Goal: Information Seeking & Learning: Learn about a topic

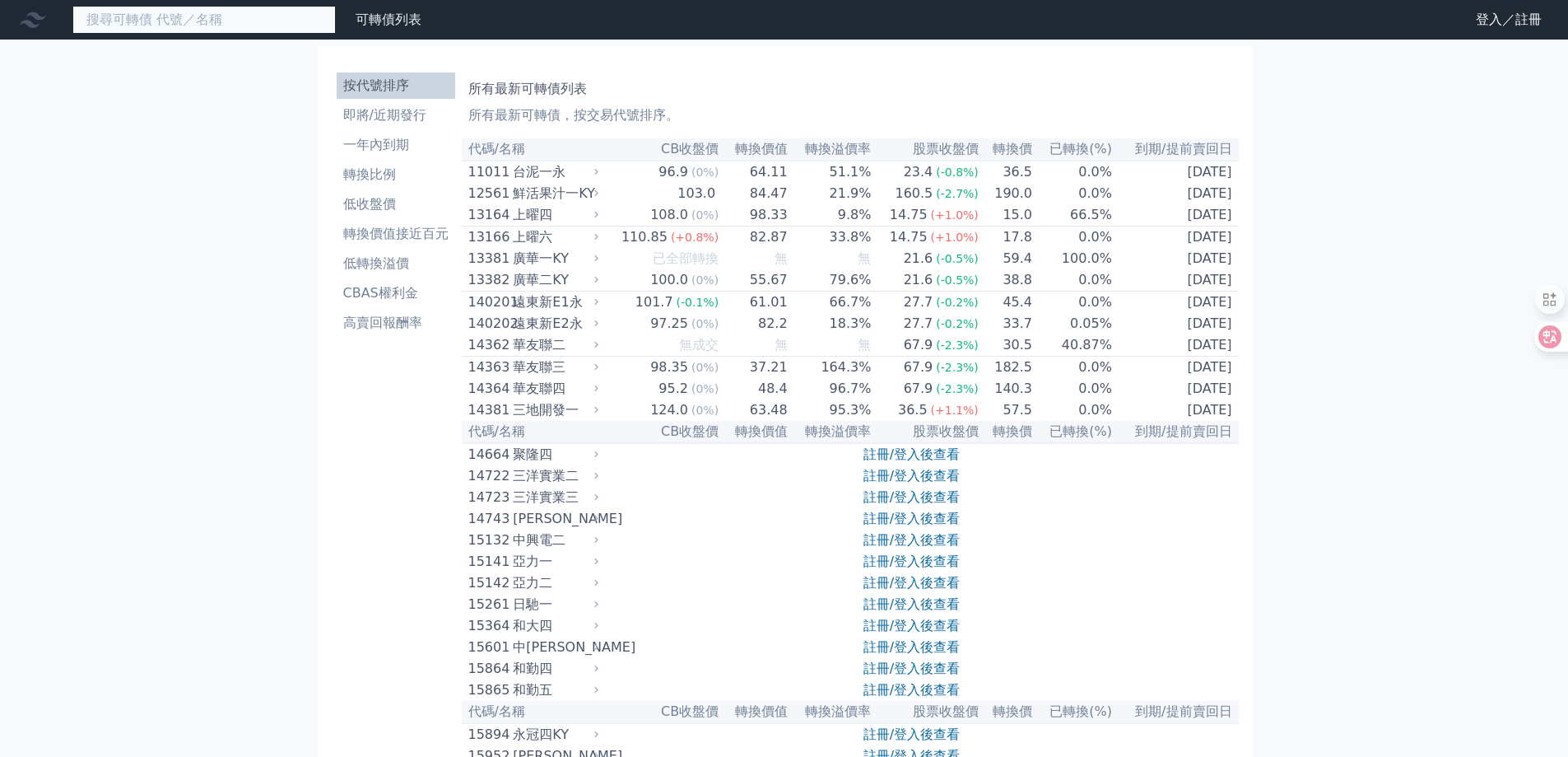
drag, startPoint x: 252, startPoint y: 25, endPoint x: 240, endPoint y: 27, distance: 12.2
click at [248, 26] on input at bounding box center [204, 20] width 263 height 28
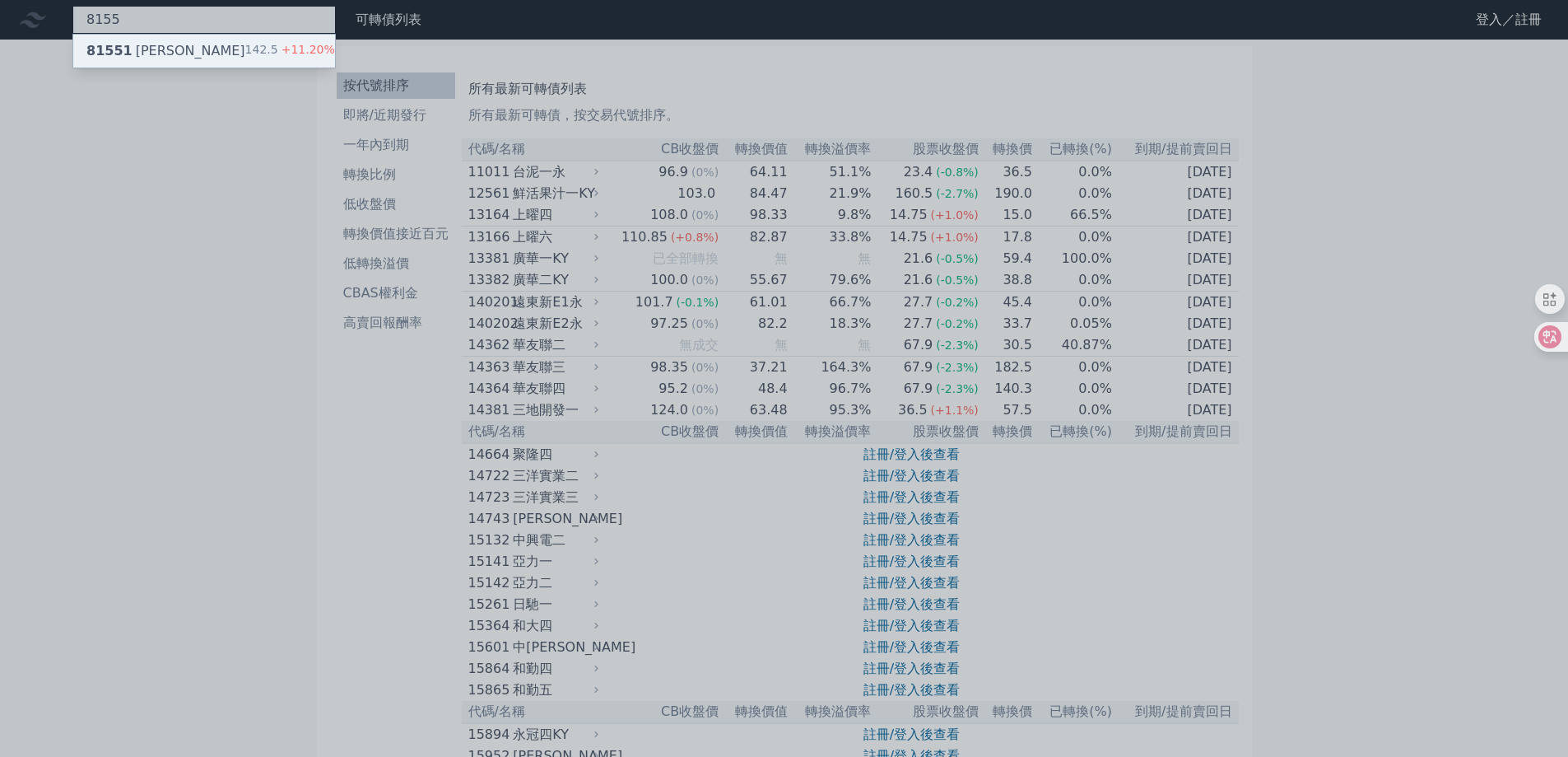
type input "8155"
click at [219, 39] on div "81551 [PERSON_NAME] 142.5 +11.20%" at bounding box center [204, 50] width 261 height 33
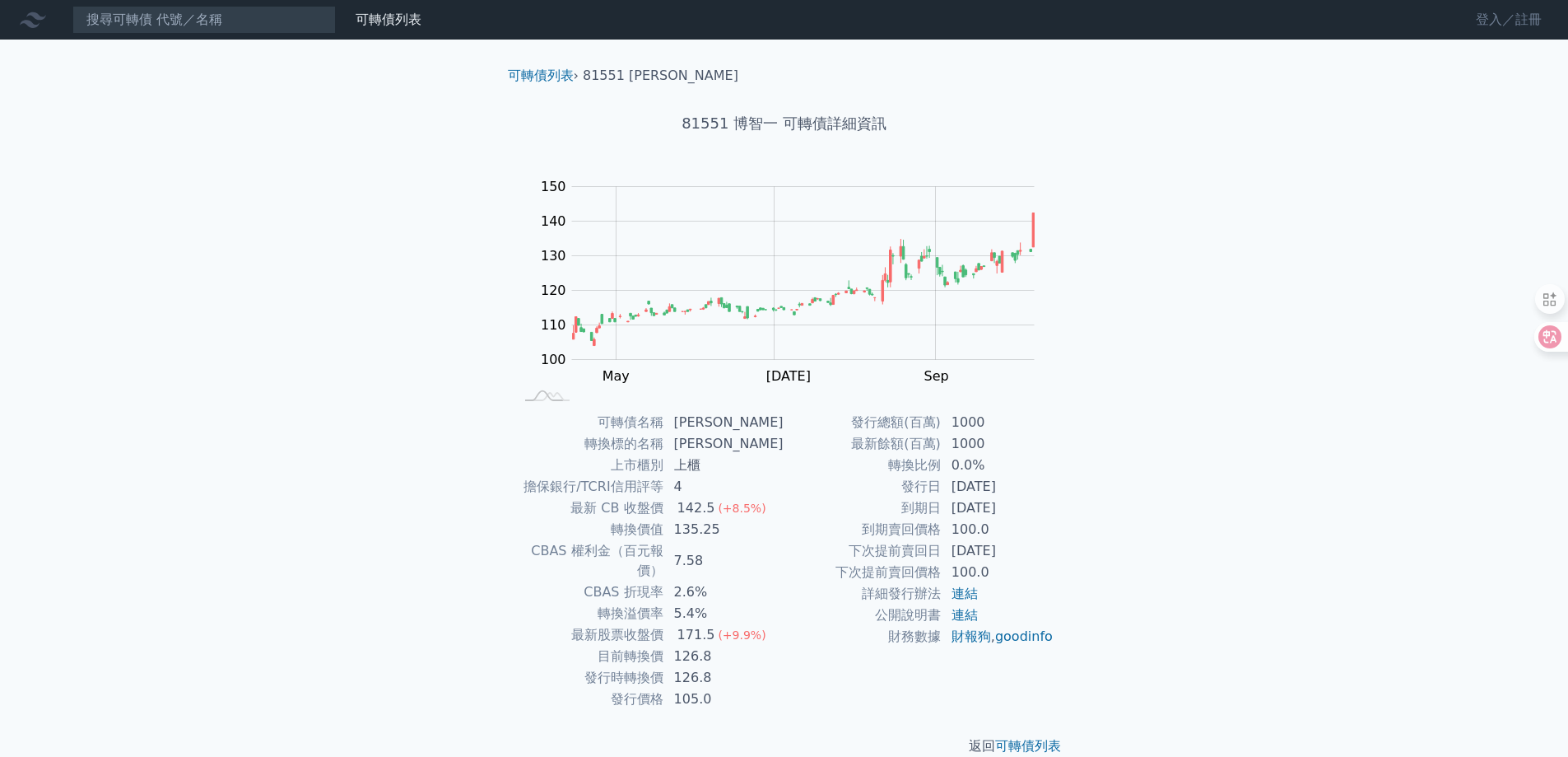
click at [1482, 20] on link "登入／註冊" at bounding box center [1508, 20] width 92 height 27
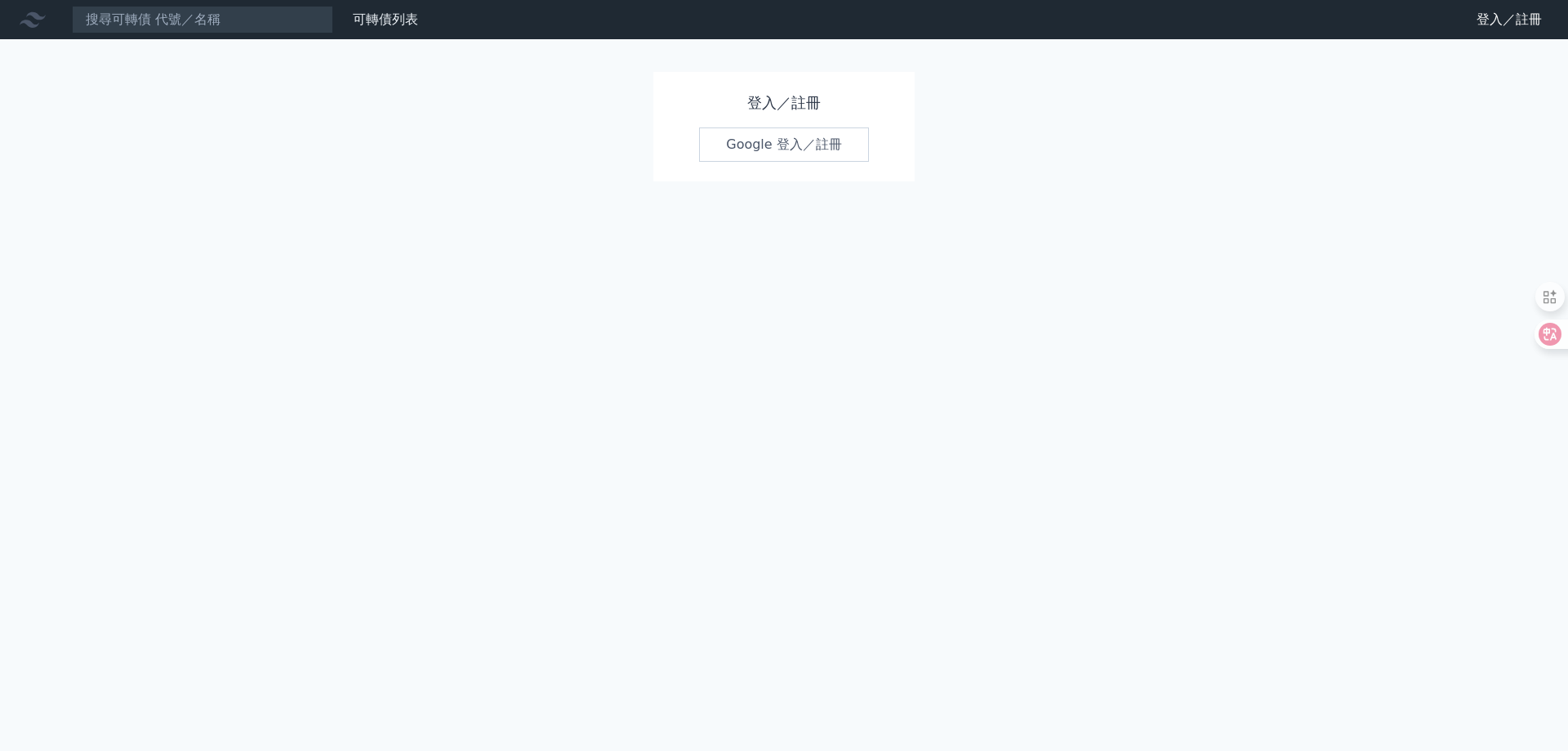
click at [819, 153] on link "Google 登入／註冊" at bounding box center [784, 145] width 170 height 34
drag, startPoint x: 201, startPoint y: 15, endPoint x: 236, endPoint y: 18, distance: 35.1
click at [201, 15] on input at bounding box center [202, 20] width 261 height 28
click at [360, 31] on div "可轉債列表 財務數據" at bounding box center [212, 20] width 425 height 28
click at [383, 25] on link "可轉債列表" at bounding box center [385, 19] width 66 height 16
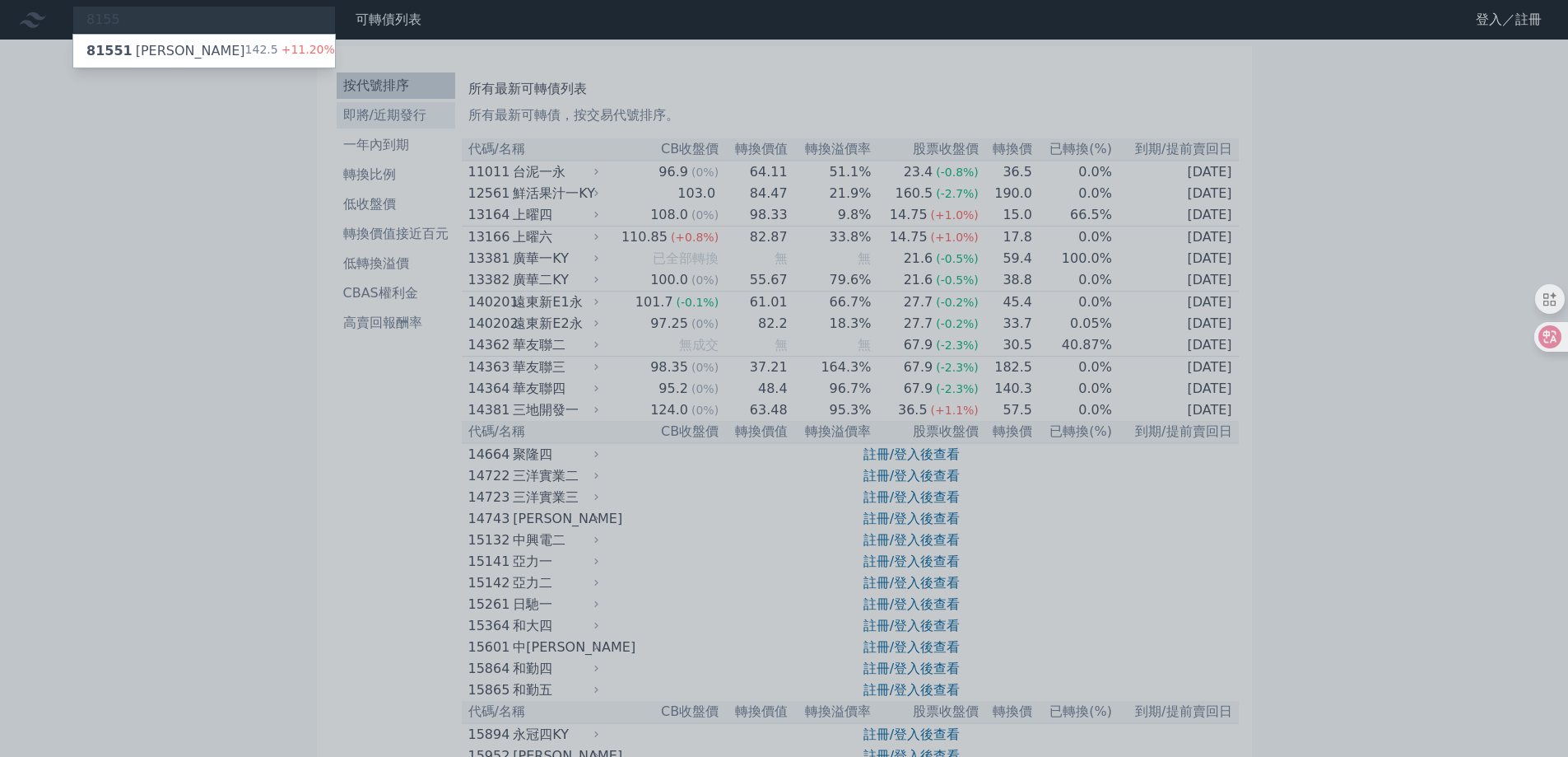
click at [406, 121] on div at bounding box center [784, 378] width 1568 height 757
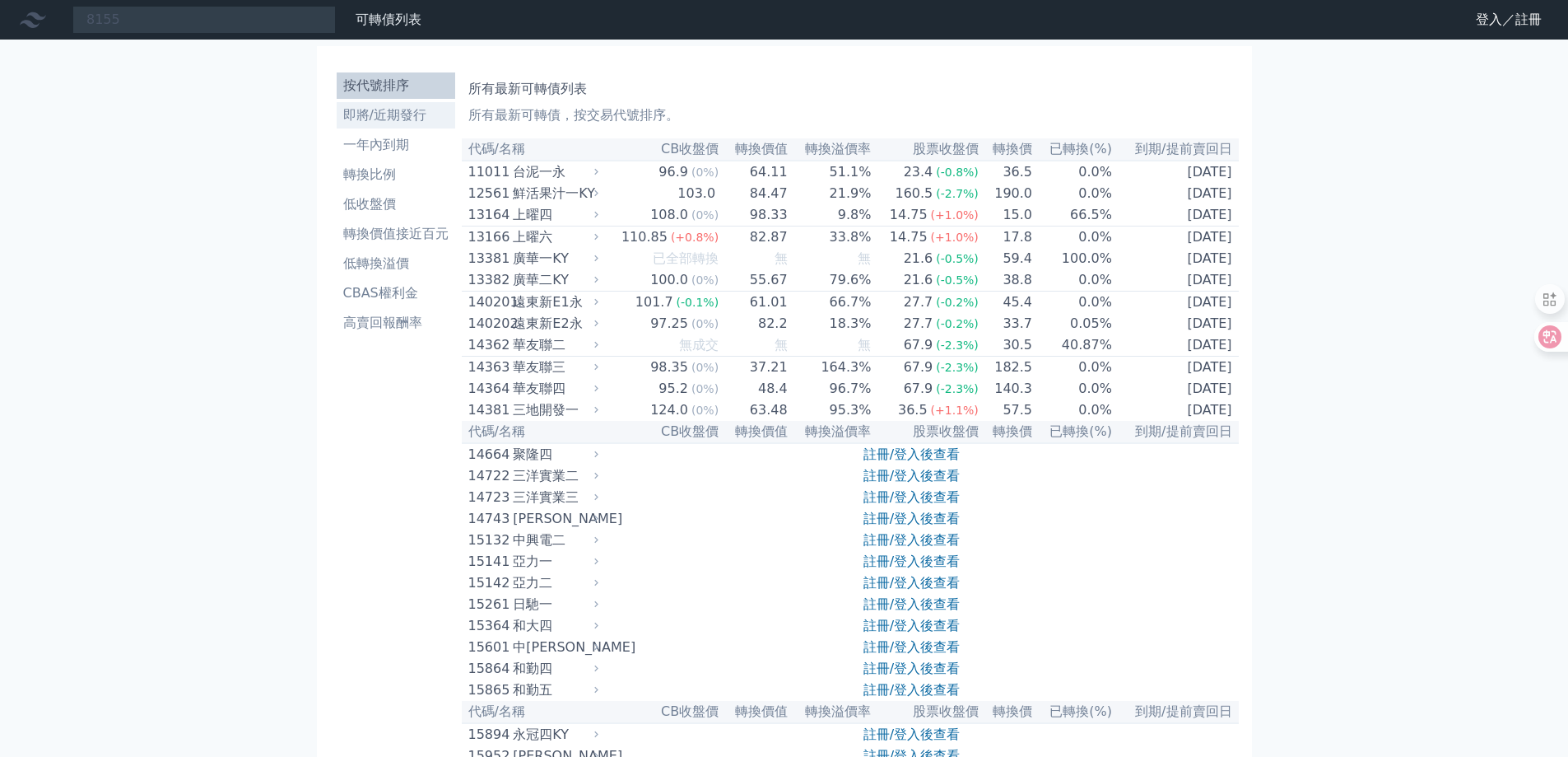
click at [406, 119] on li "即將/近期發行" at bounding box center [395, 115] width 118 height 20
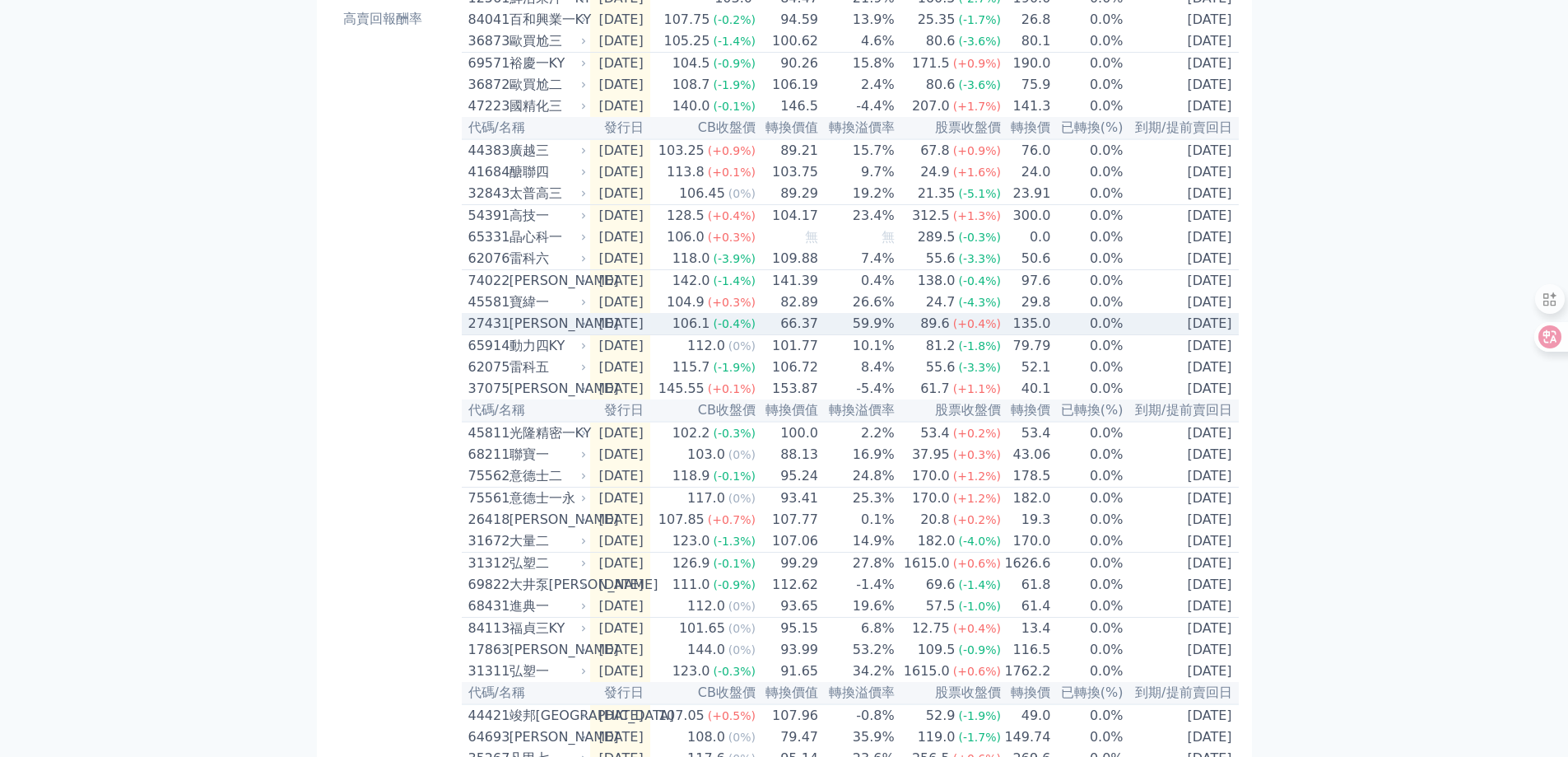
scroll to position [330, 0]
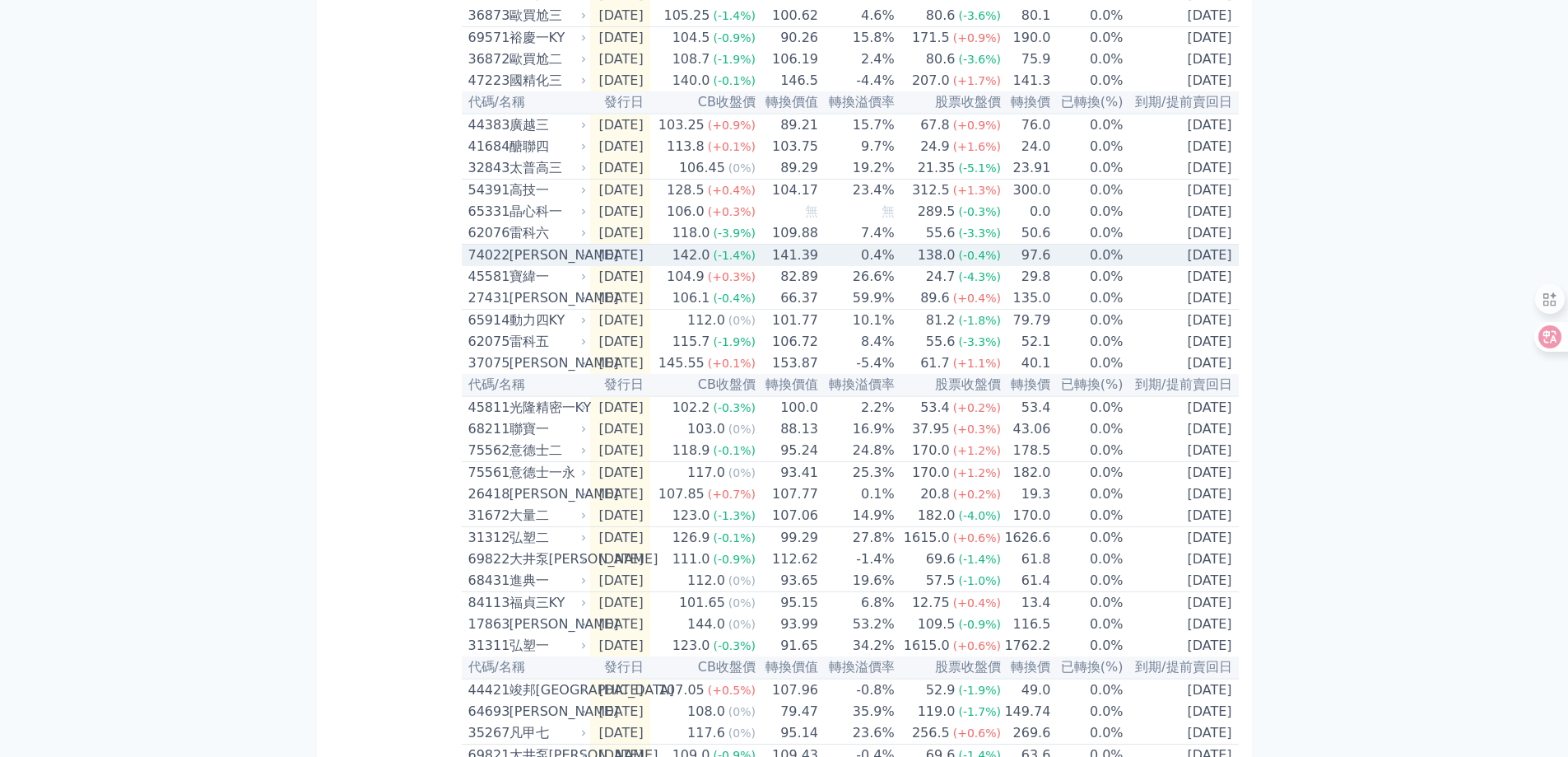
click at [512, 265] on div "[PERSON_NAME]" at bounding box center [547, 255] width 74 height 20
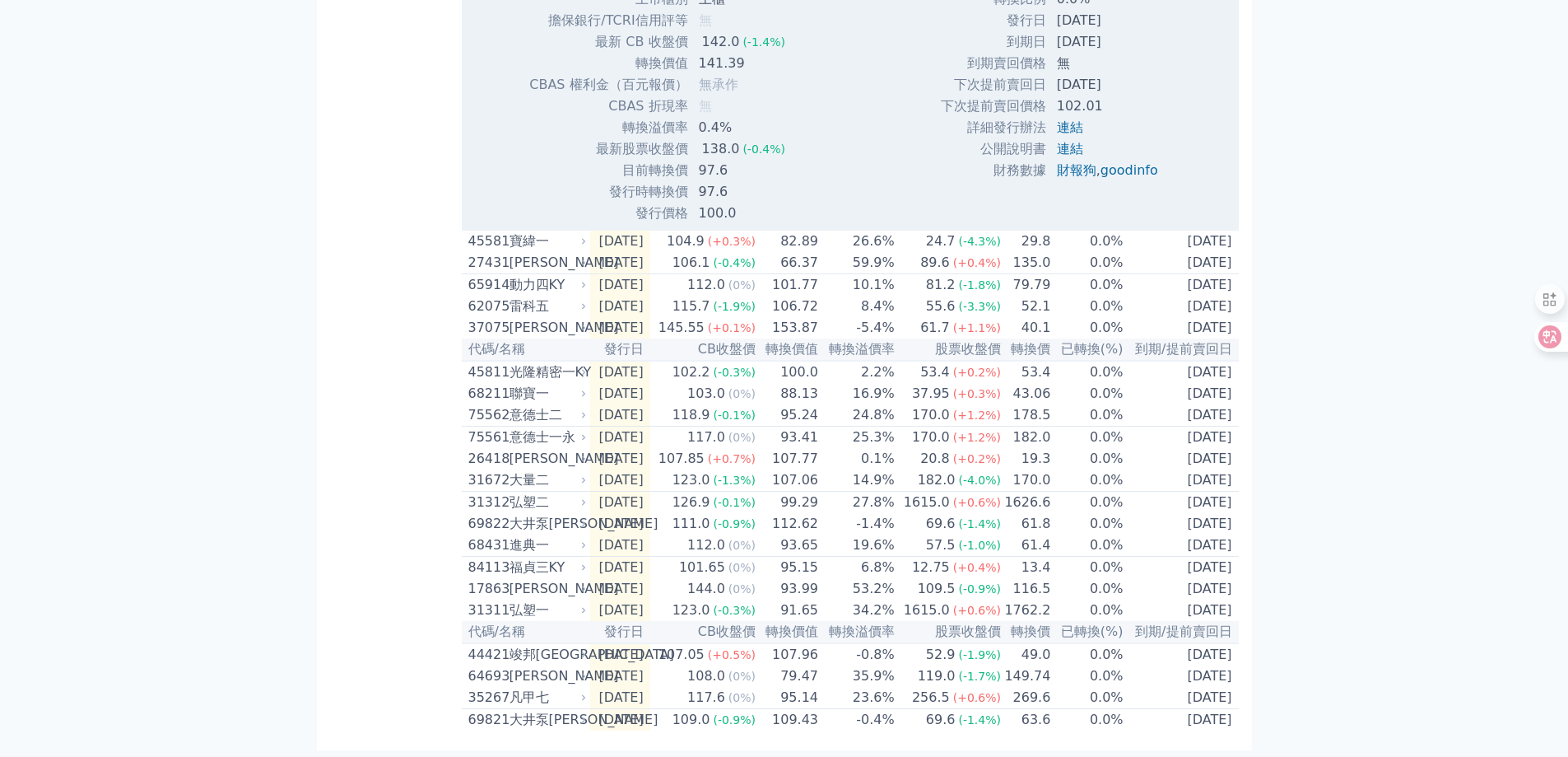
scroll to position [906, 0]
click at [537, 337] on div "[PERSON_NAME]" at bounding box center [547, 327] width 74 height 20
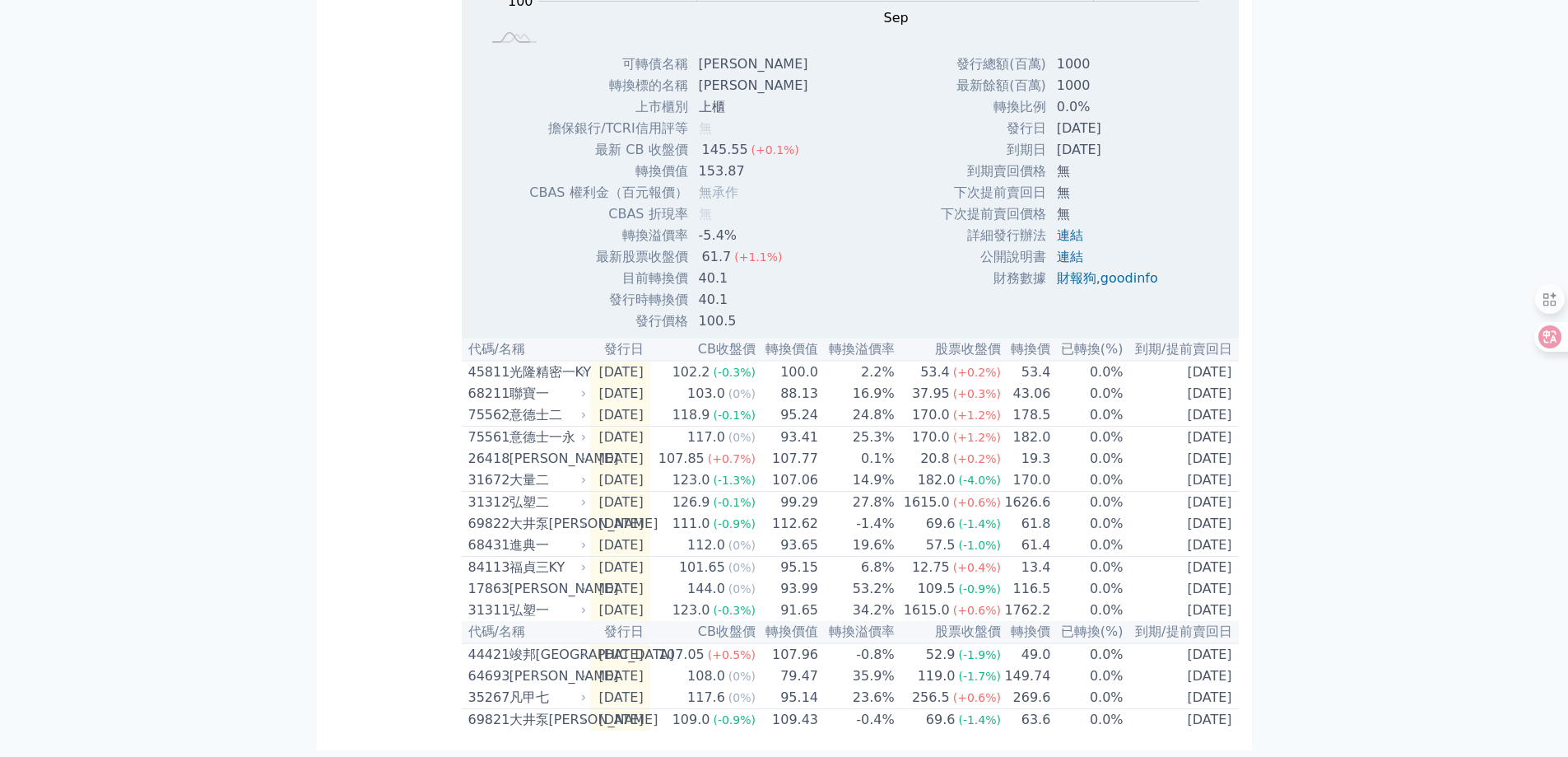
scroll to position [1507, 0]
click at [541, 406] on div "意德士二" at bounding box center [547, 415] width 74 height 20
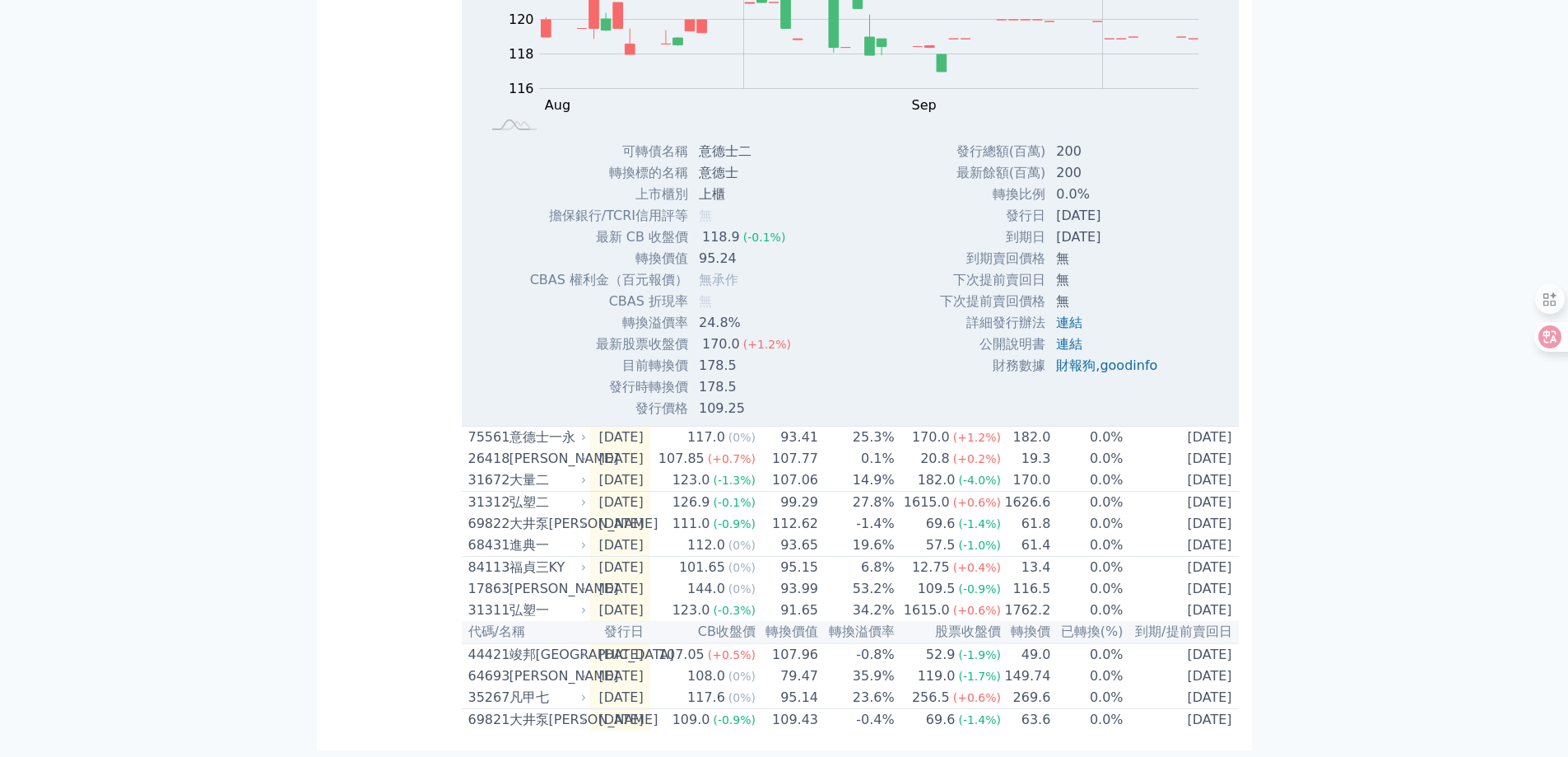
scroll to position [2043, 0]
click at [539, 493] on div "弘塑二" at bounding box center [547, 502] width 74 height 20
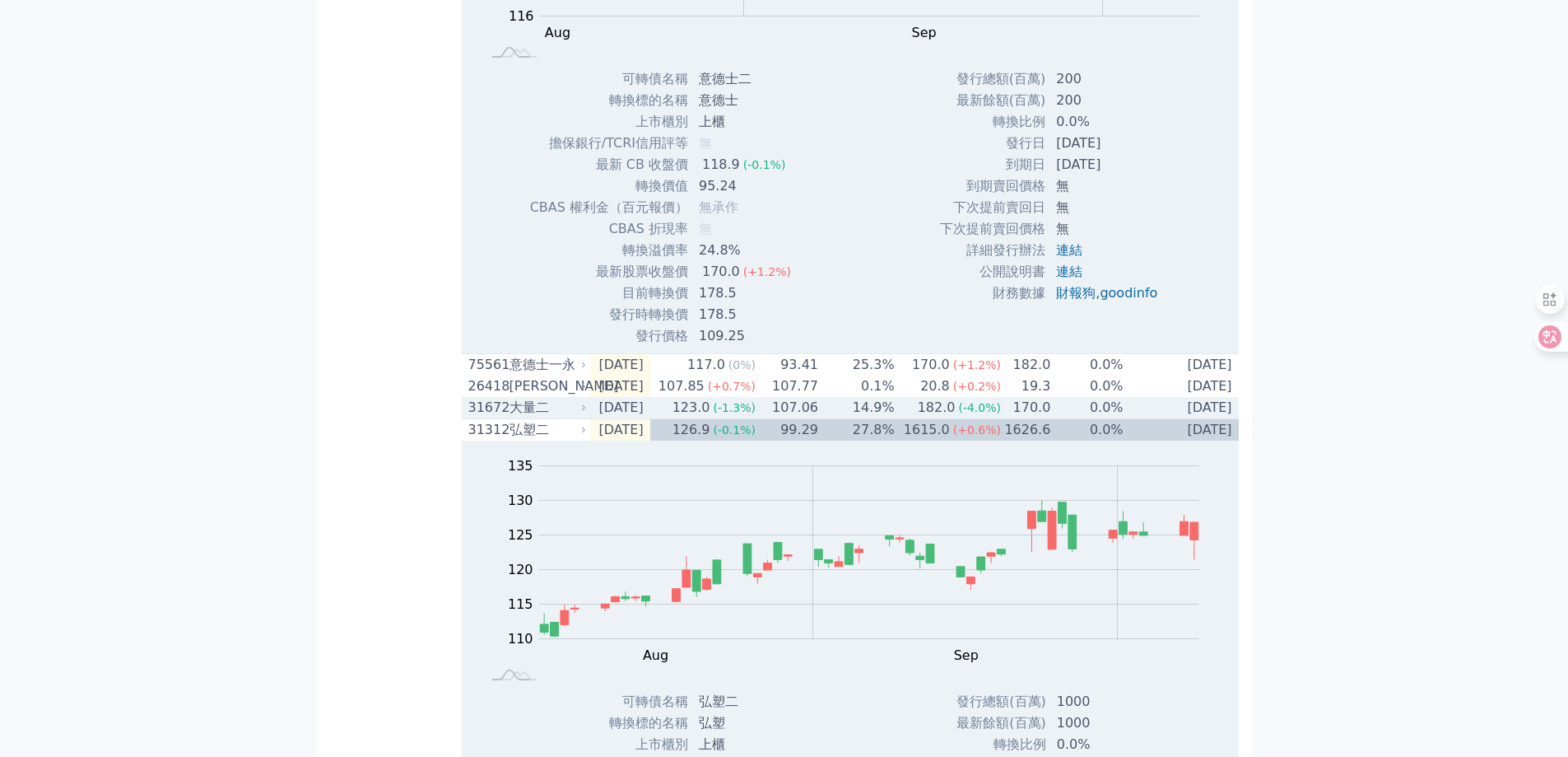
click at [533, 418] on div "大量二" at bounding box center [547, 407] width 74 height 20
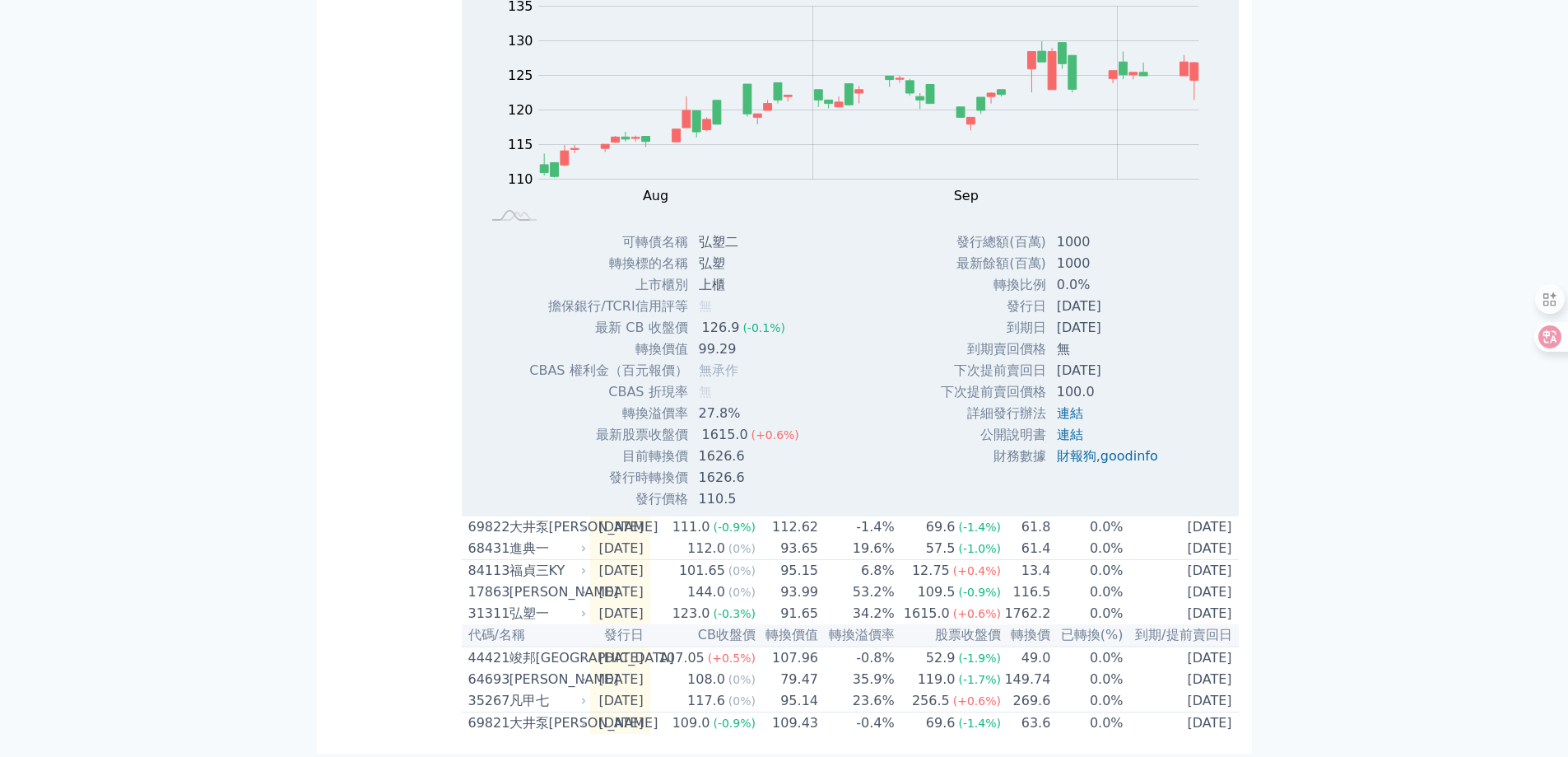
scroll to position [3112, 0]
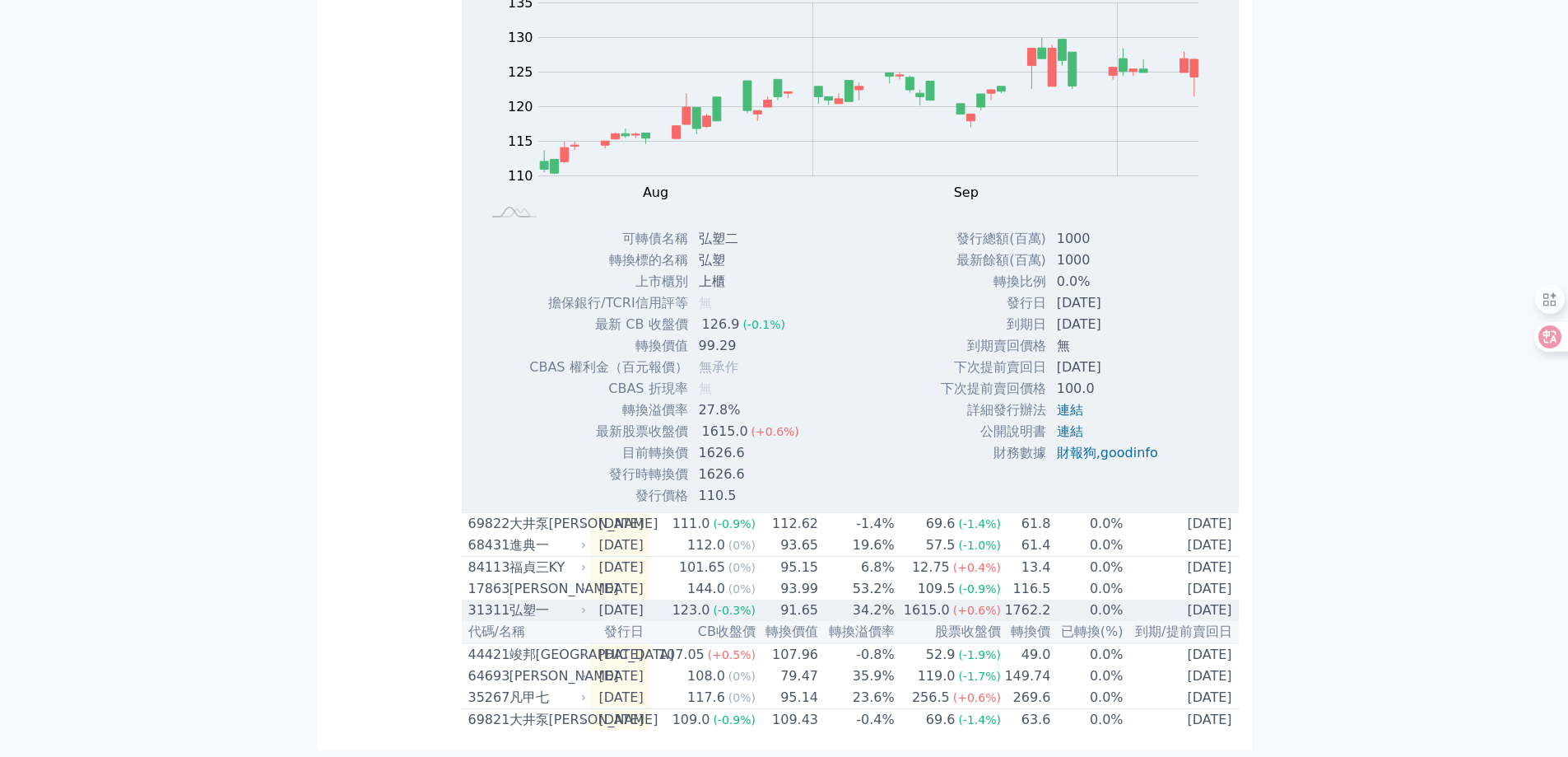
click at [545, 610] on div "弘塑一" at bounding box center [547, 609] width 74 height 20
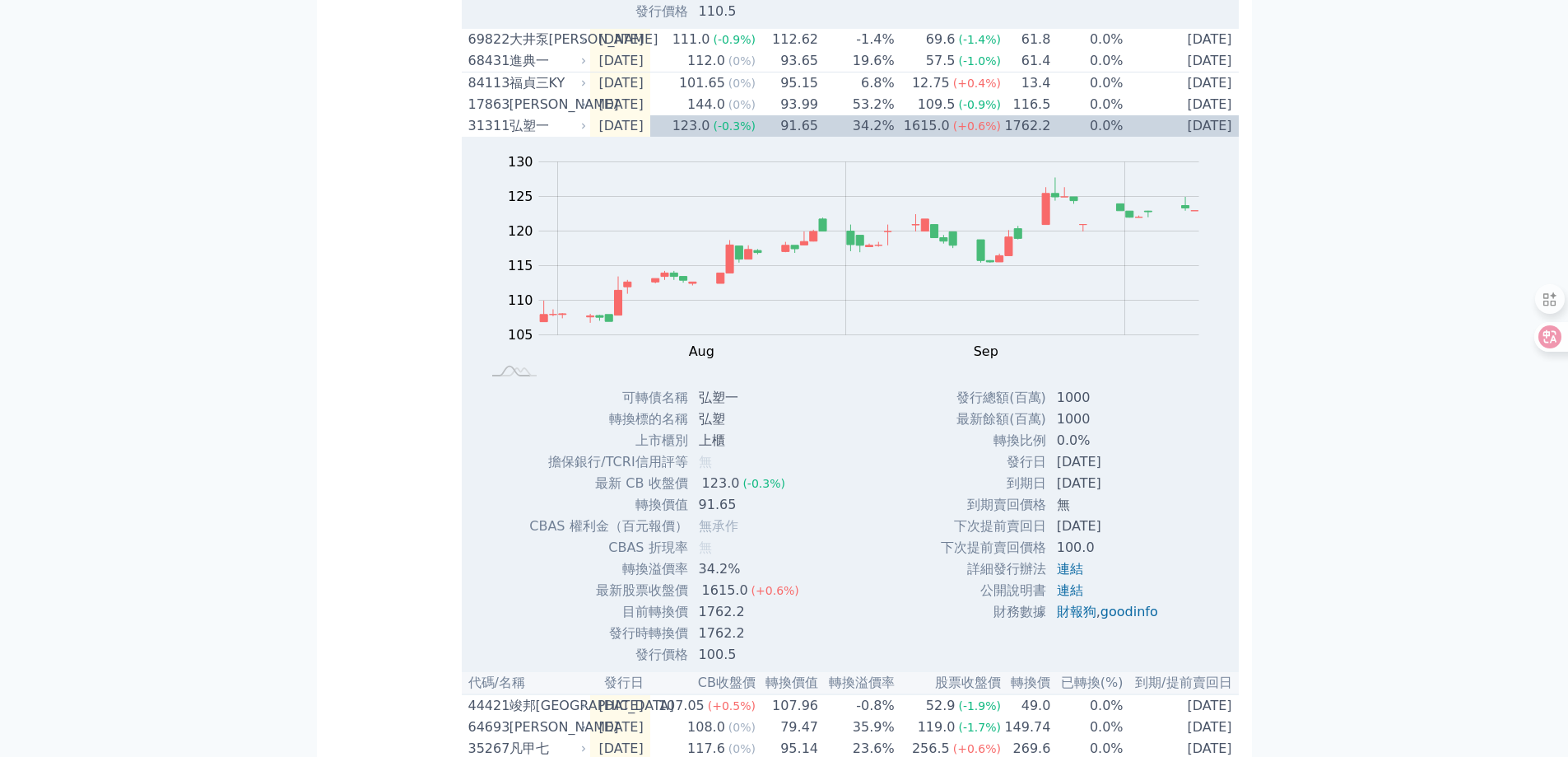
scroll to position [3648, 0]
